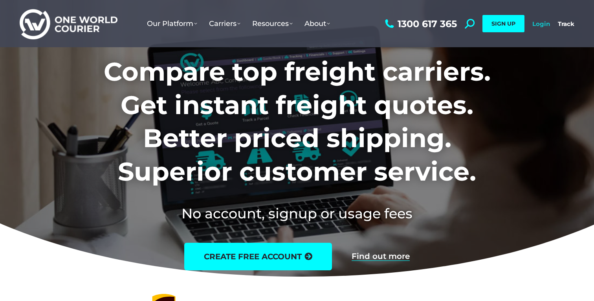
click at [541, 23] on link "Login" at bounding box center [541, 23] width 18 height 7
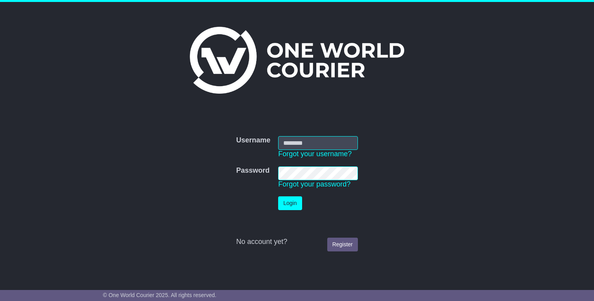
type input "**********"
click at [296, 204] on button "Login" at bounding box center [290, 203] width 24 height 14
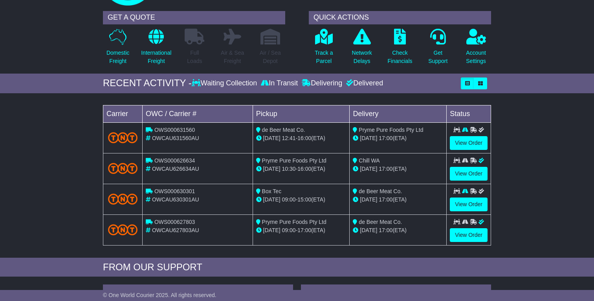
scroll to position [53, 0]
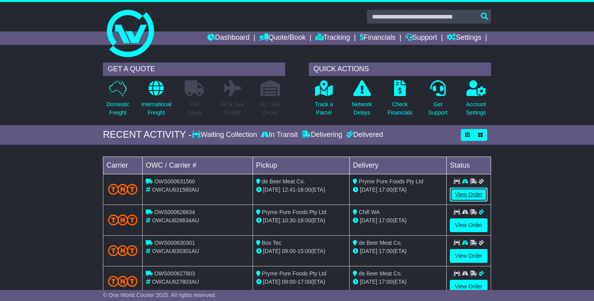
click at [467, 192] on link "View Order" at bounding box center [469, 194] width 38 height 14
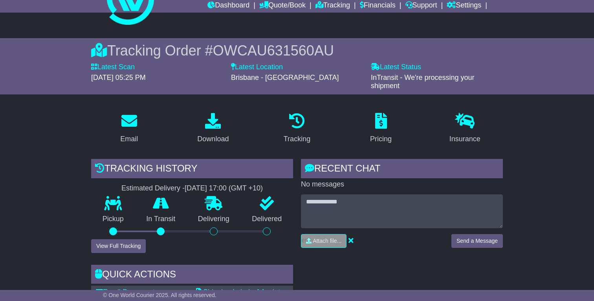
scroll to position [46, 0]
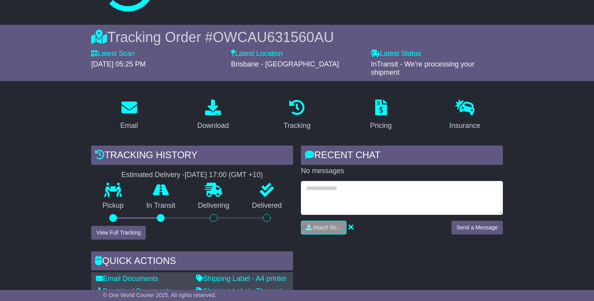
click at [341, 198] on textarea at bounding box center [402, 198] width 202 height 34
type textarea "**********"
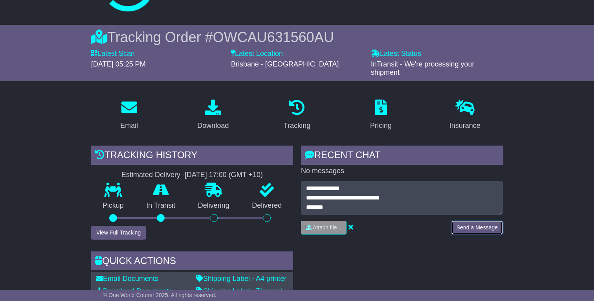
click at [462, 222] on button "Send a Message" at bounding box center [476, 227] width 51 height 14
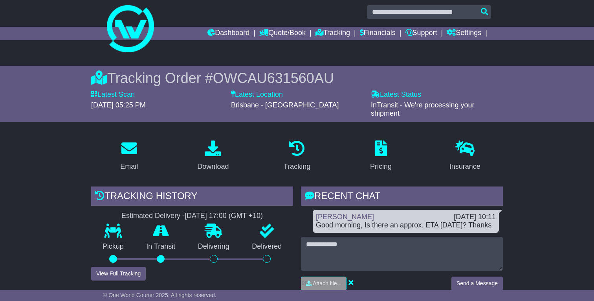
scroll to position [0, 0]
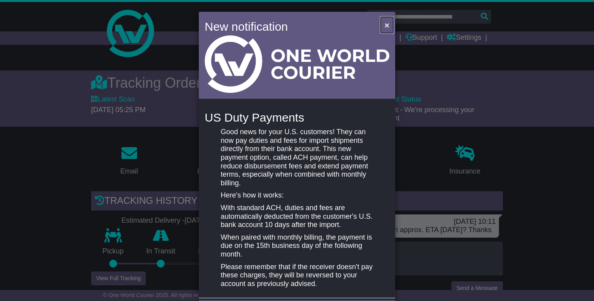
click at [385, 27] on span "×" at bounding box center [387, 24] width 5 height 9
click at [385, 24] on span "×" at bounding box center [387, 24] width 5 height 9
